Goal: Task Accomplishment & Management: Manage account settings

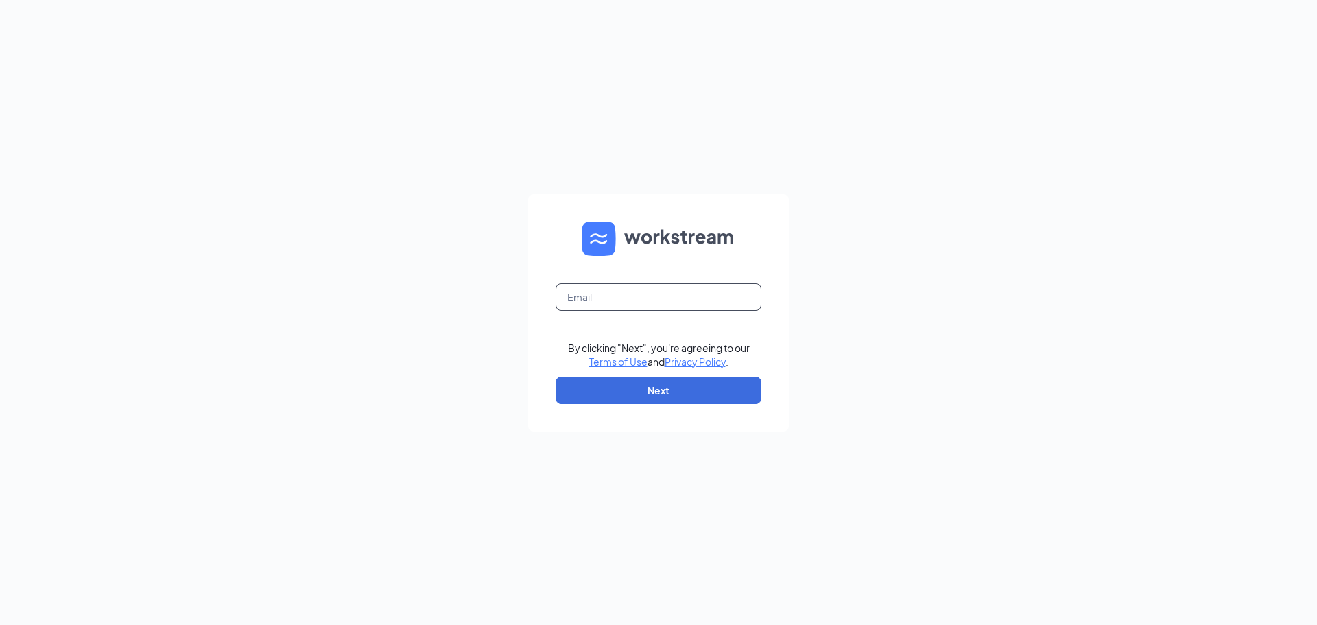
click at [686, 287] on input "text" at bounding box center [659, 296] width 206 height 27
type input "[EMAIL_ADDRESS][DOMAIN_NAME]"
click at [691, 381] on button "Next" at bounding box center [659, 390] width 206 height 27
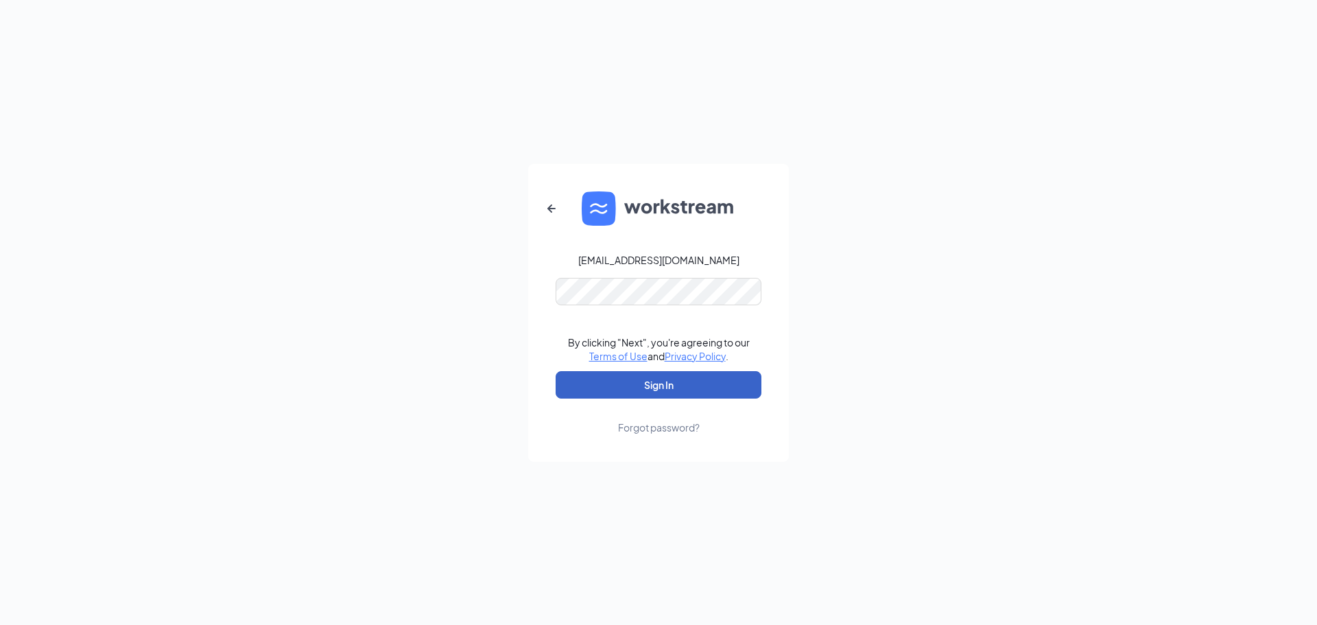
click at [710, 381] on button "Sign In" at bounding box center [659, 384] width 206 height 27
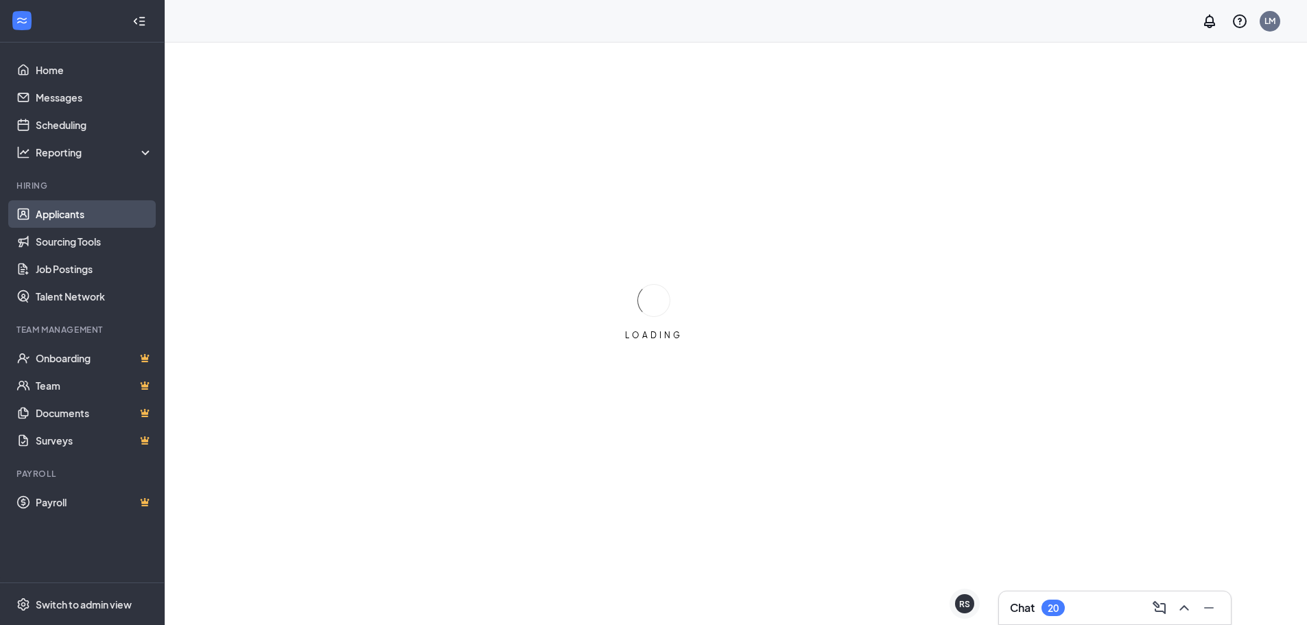
click at [71, 207] on link "Applicants" at bounding box center [94, 213] width 117 height 27
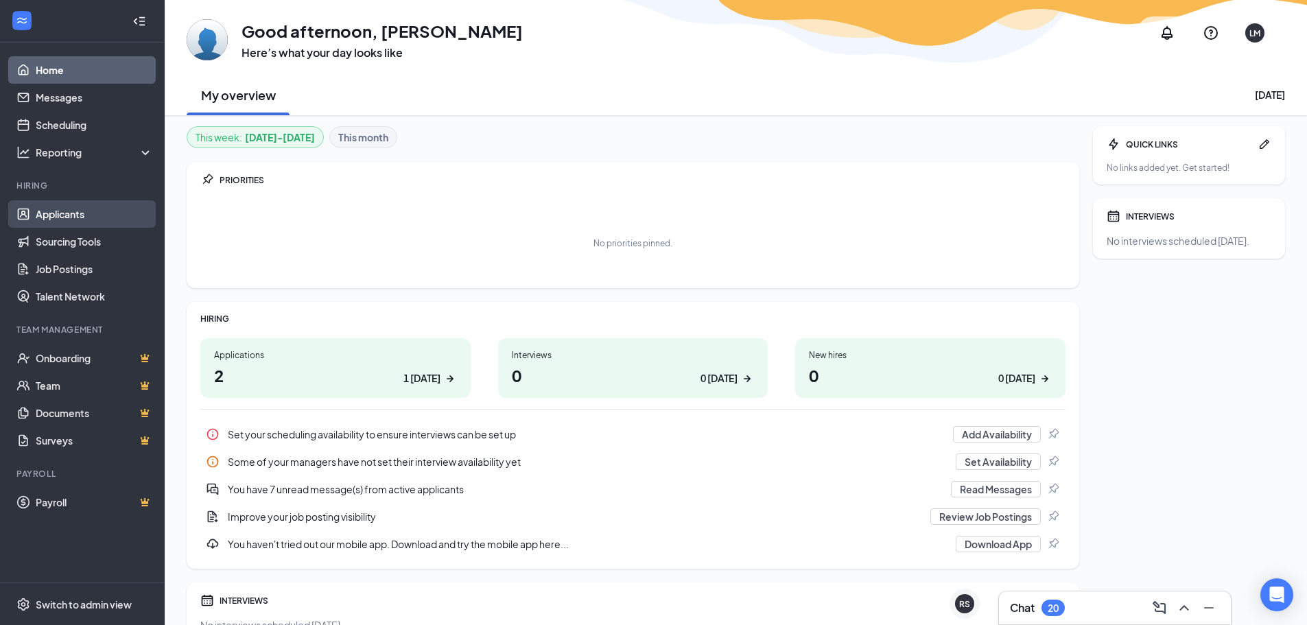
click at [99, 215] on link "Applicants" at bounding box center [94, 213] width 117 height 27
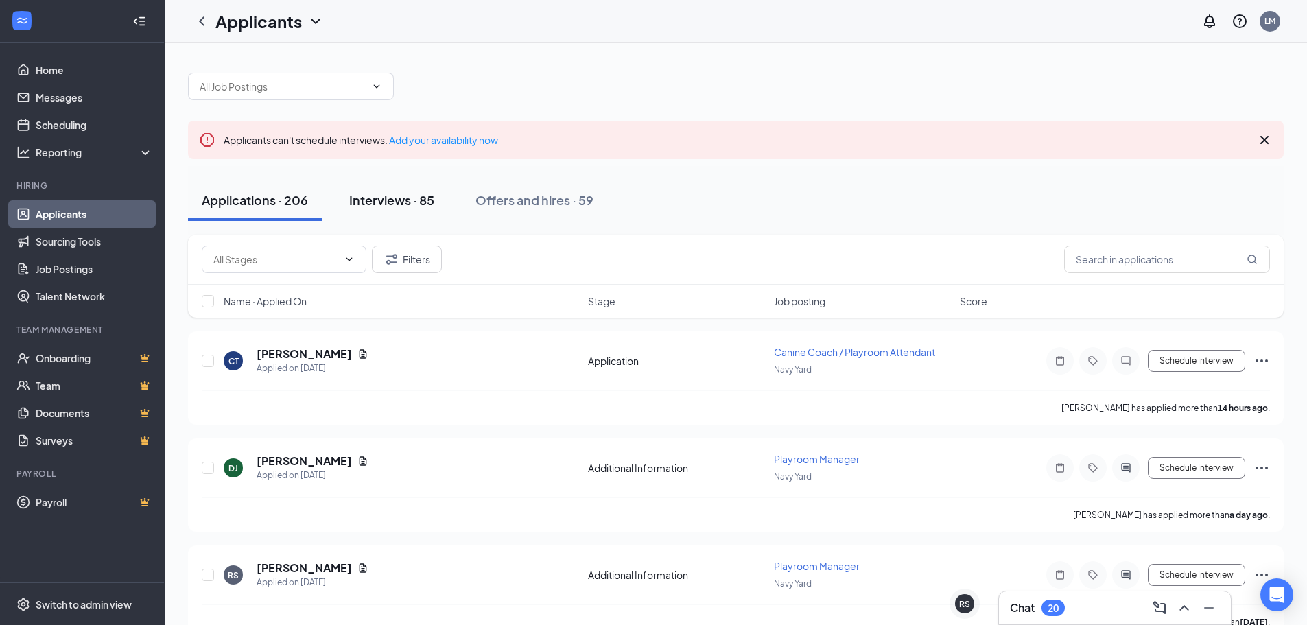
click at [396, 204] on div "Interviews · 85" at bounding box center [391, 199] width 85 height 17
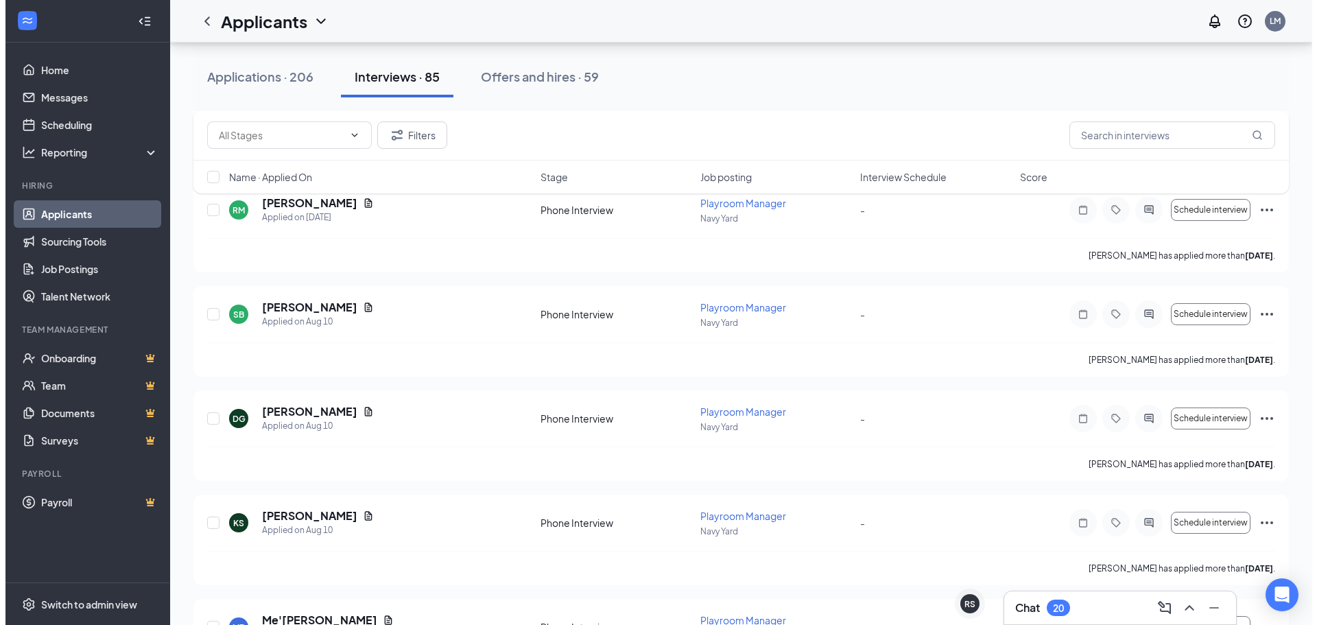
scroll to position [2196, 0]
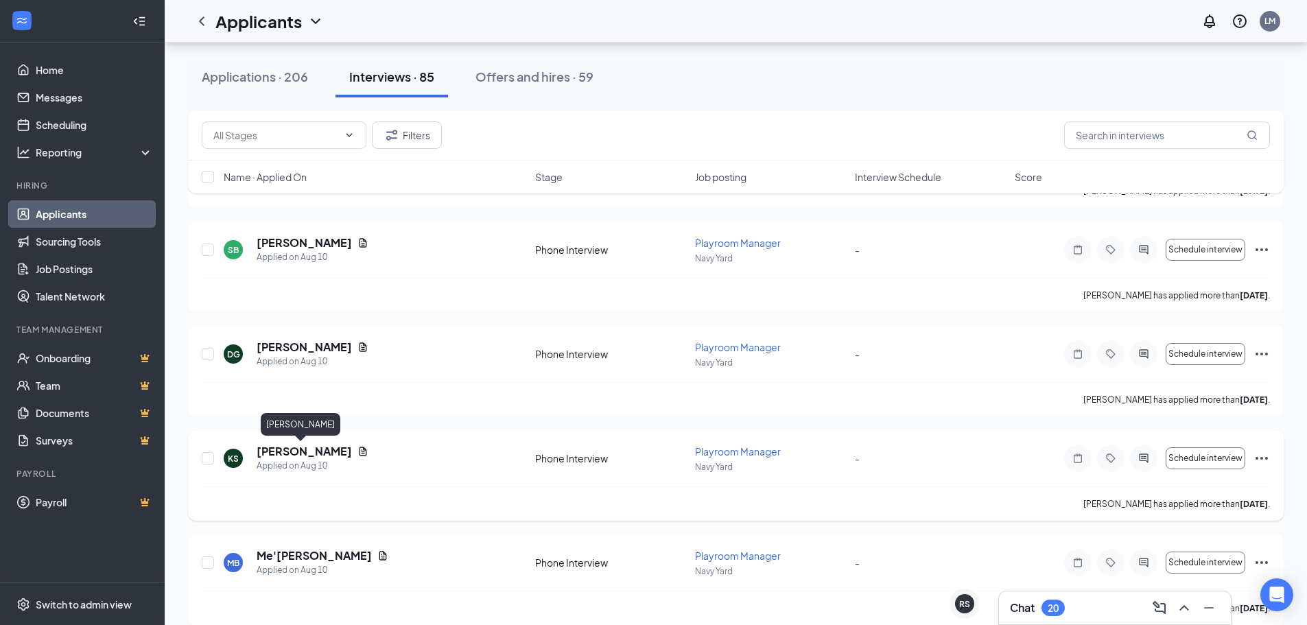
click at [299, 451] on h5 "[PERSON_NAME]" at bounding box center [304, 451] width 95 height 15
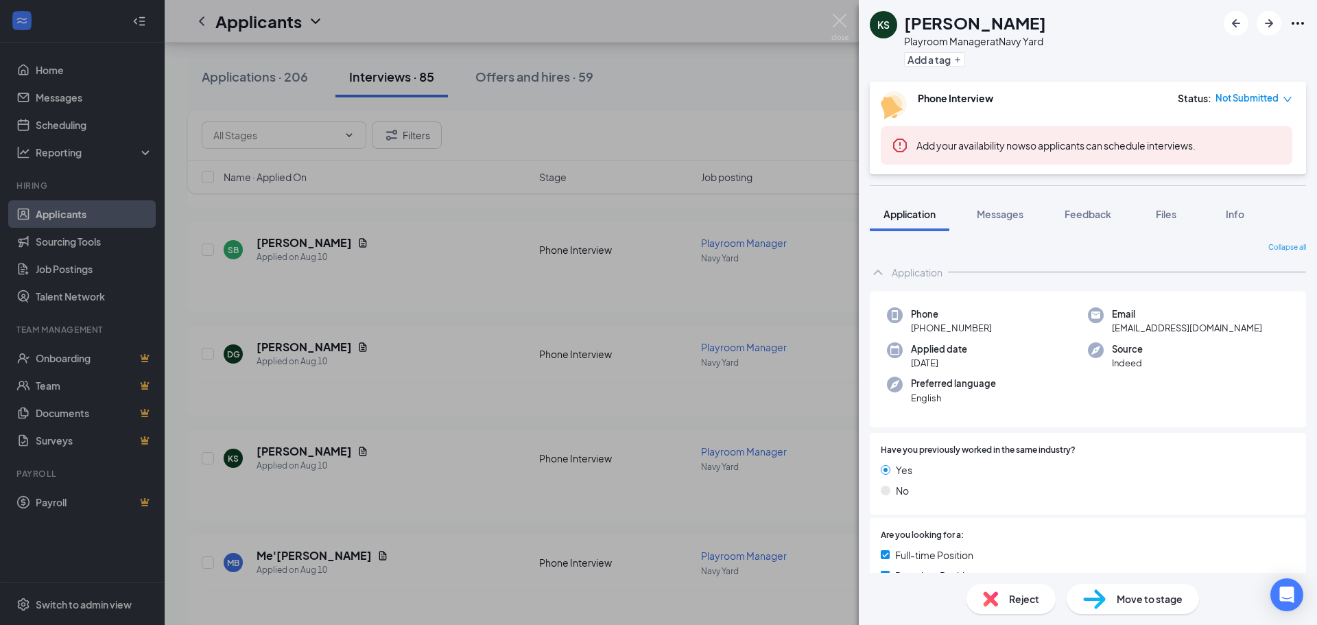
click at [1163, 604] on span "Move to stage" at bounding box center [1150, 598] width 66 height 15
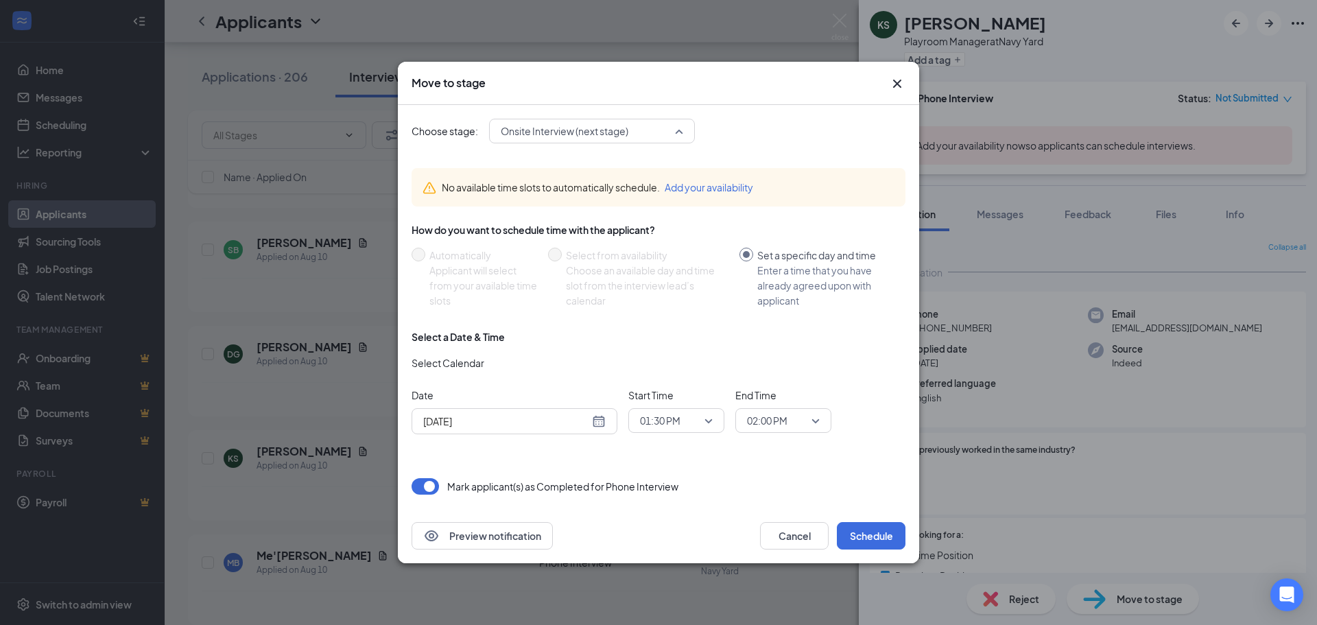
click at [607, 137] on span "Onsite Interview (next stage)" at bounding box center [565, 131] width 128 height 21
click at [776, 141] on div "Choose stage: Onsite Interview (next stage) 3780117 3780119 3780122 Application…" at bounding box center [659, 131] width 494 height 25
click at [425, 484] on button "button" at bounding box center [425, 486] width 27 height 16
click at [797, 541] on button "Cancel" at bounding box center [794, 535] width 69 height 27
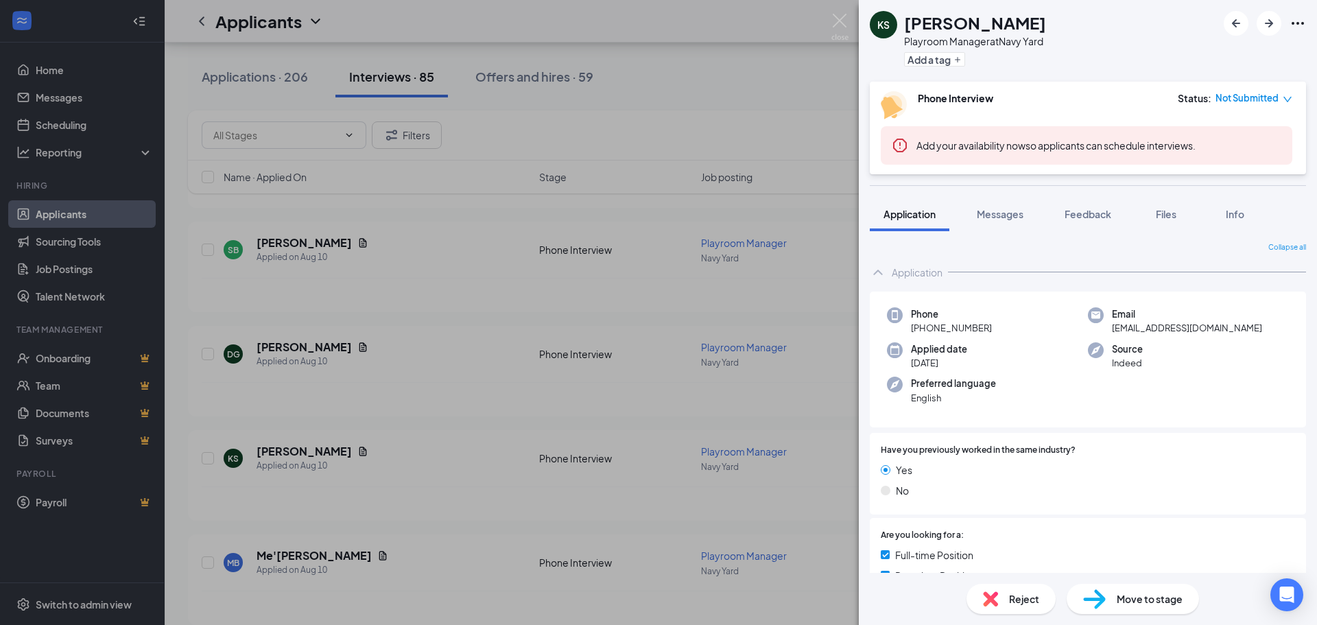
click at [1284, 96] on icon "down" at bounding box center [1288, 100] width 10 height 10
click at [1245, 136] on span "Assign Time" at bounding box center [1231, 137] width 53 height 15
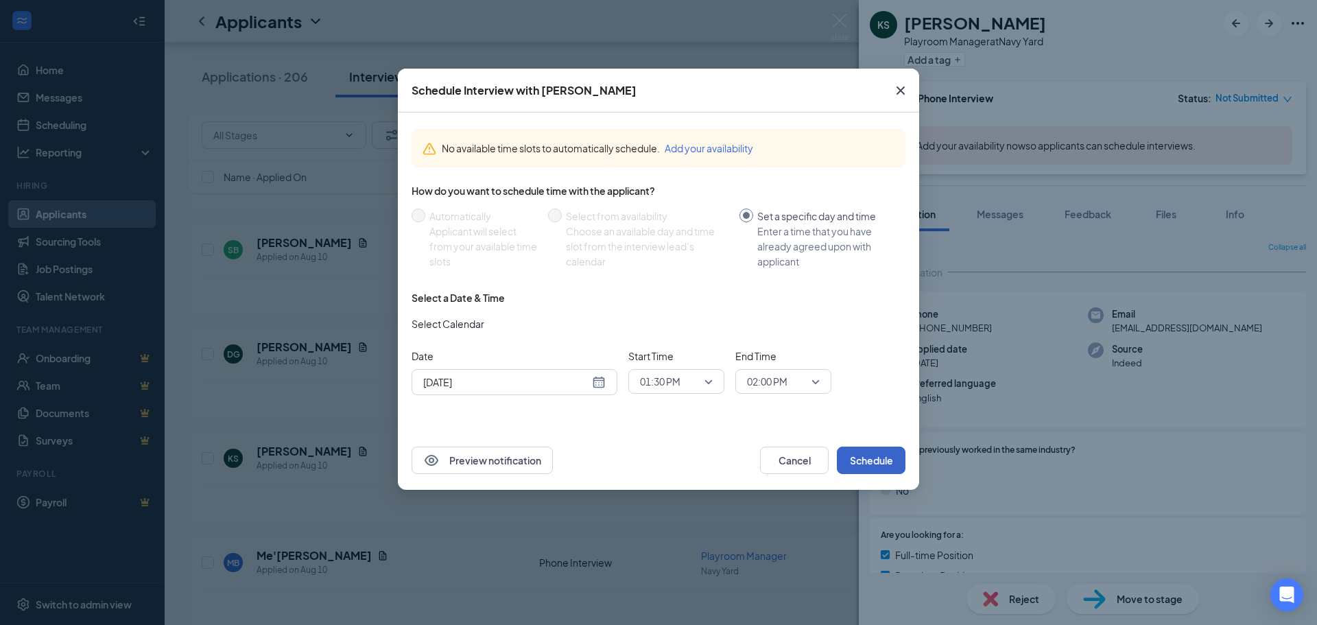
click at [871, 458] on button "Schedule" at bounding box center [871, 460] width 69 height 27
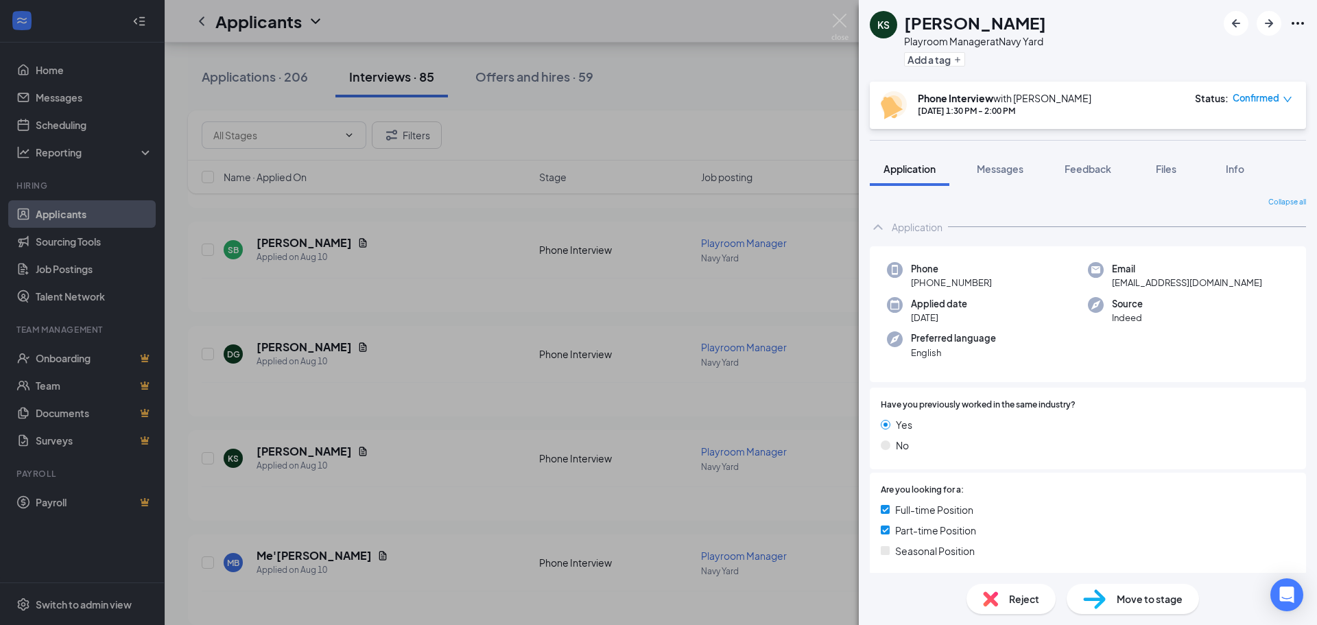
click at [998, 456] on div "Yes No" at bounding box center [1088, 437] width 414 height 41
click at [1131, 604] on span "Move to stage" at bounding box center [1150, 598] width 66 height 15
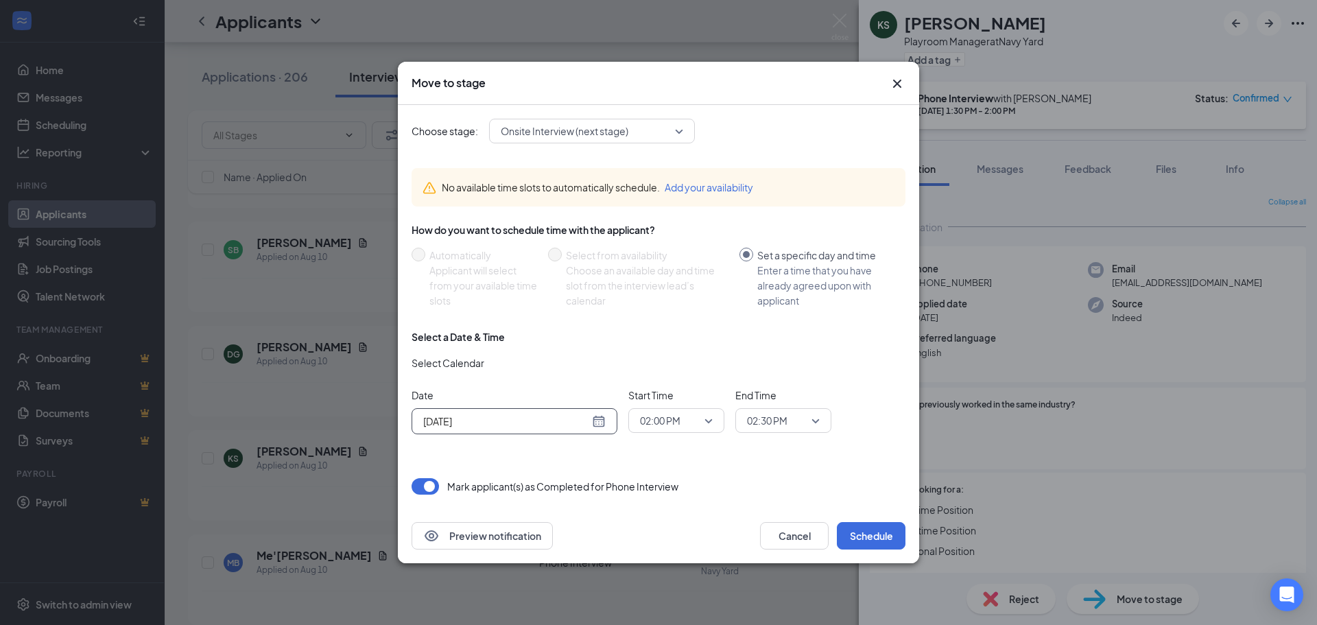
click at [596, 421] on div "[DATE]" at bounding box center [514, 421] width 183 height 15
type input "[DATE]"
click at [556, 367] on div "29" at bounding box center [556, 368] width 16 height 16
click at [665, 425] on span "02:00 PM" at bounding box center [660, 420] width 40 height 21
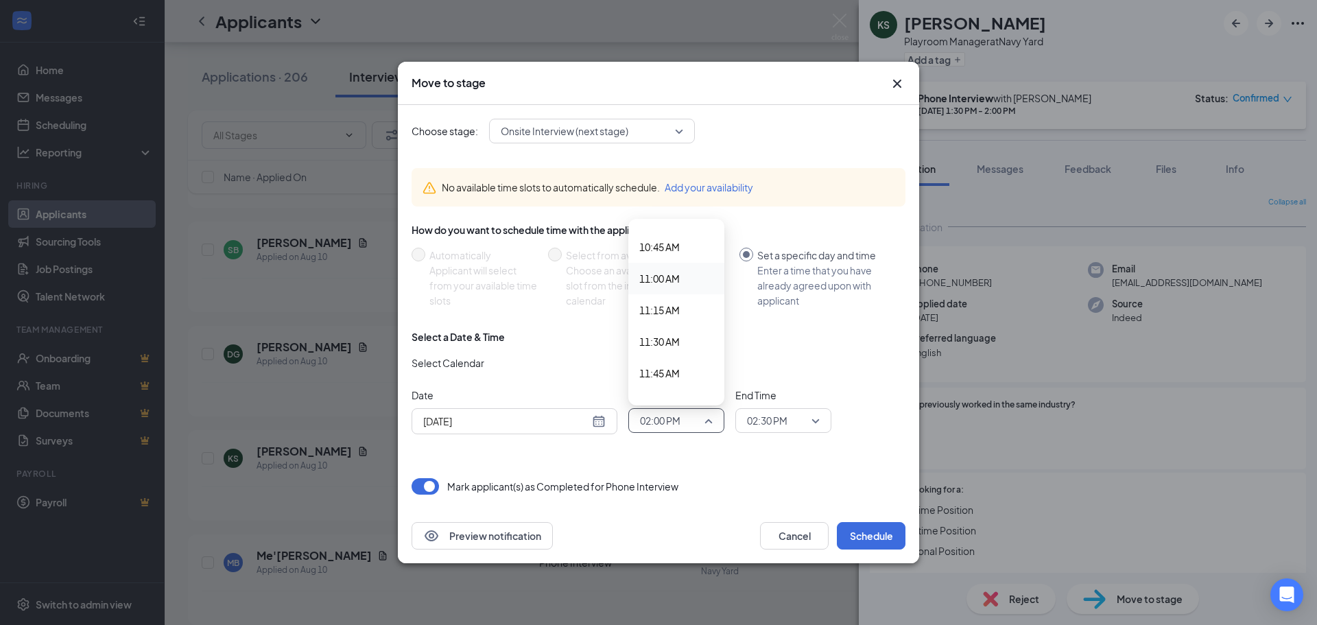
click at [661, 282] on span "11:00 AM" at bounding box center [659, 278] width 40 height 15
click at [784, 423] on span "02:30 PM" at bounding box center [767, 420] width 40 height 21
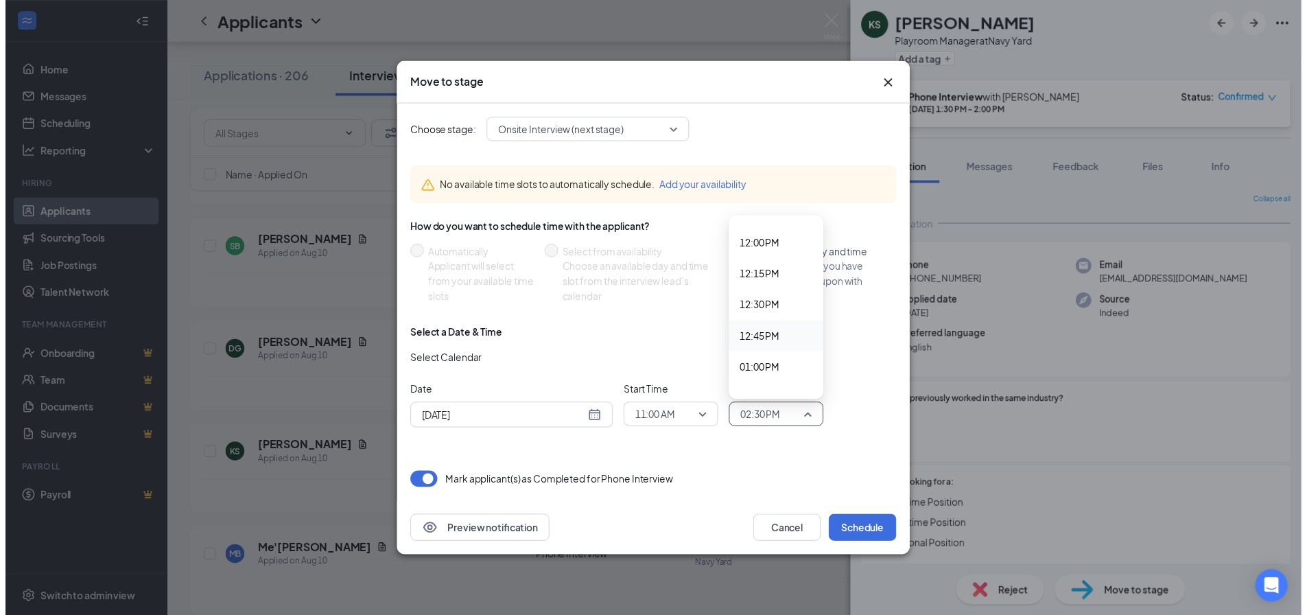
scroll to position [1482, 0]
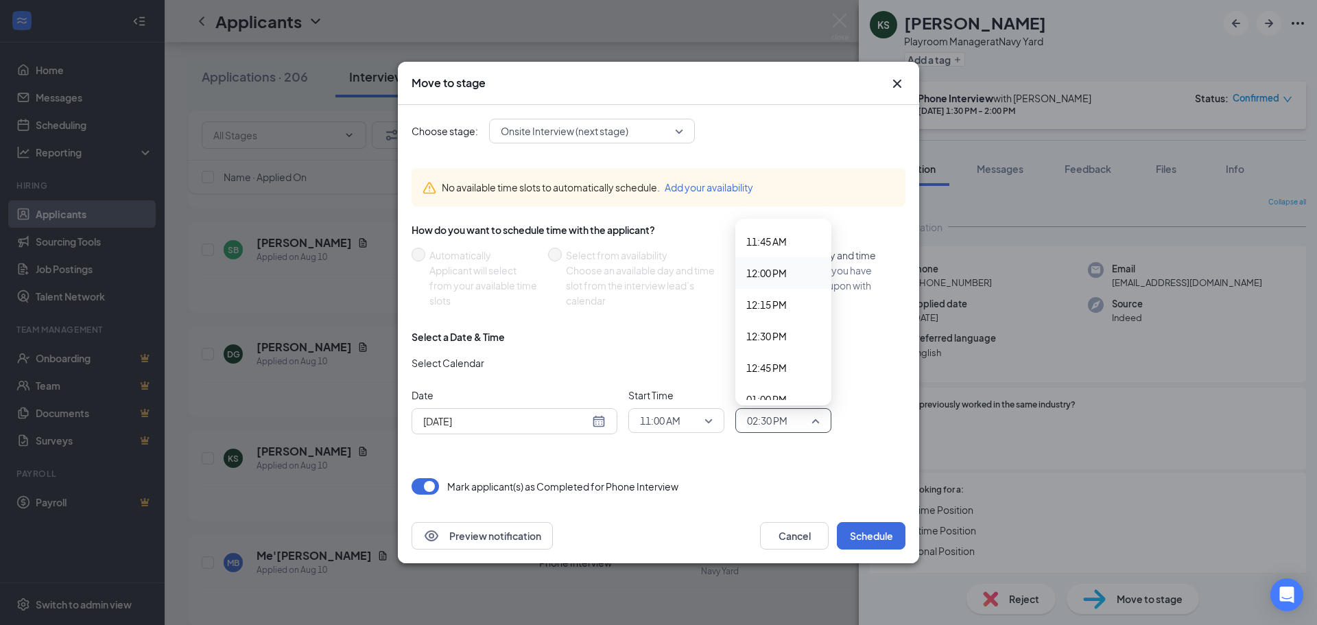
click at [771, 276] on span "12:00 PM" at bounding box center [766, 273] width 40 height 15
click at [868, 535] on button "Schedule" at bounding box center [871, 535] width 69 height 27
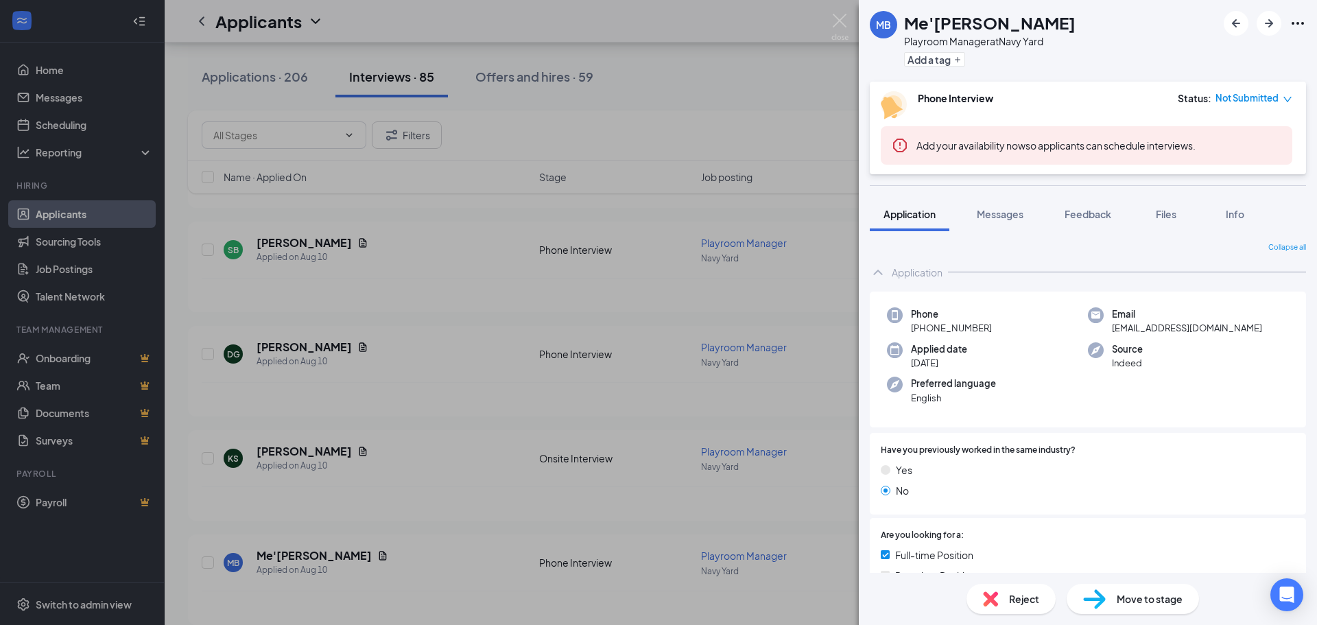
click at [712, 64] on div "MB Me'[PERSON_NAME] Playroom Manager at [GEOGRAPHIC_DATA] Add a tag Phone Inter…" at bounding box center [658, 312] width 1317 height 625
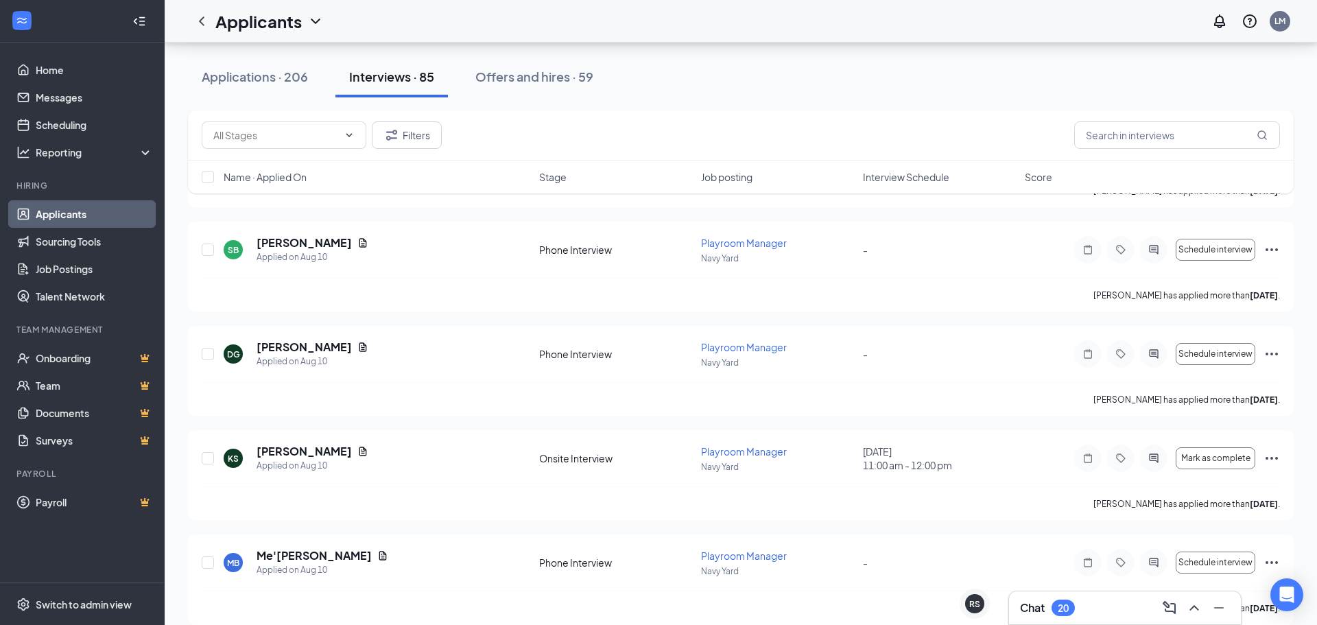
click at [837, 31] on div "Applicants LM" at bounding box center [741, 21] width 1153 height 43
